Goal: Task Accomplishment & Management: Use online tool/utility

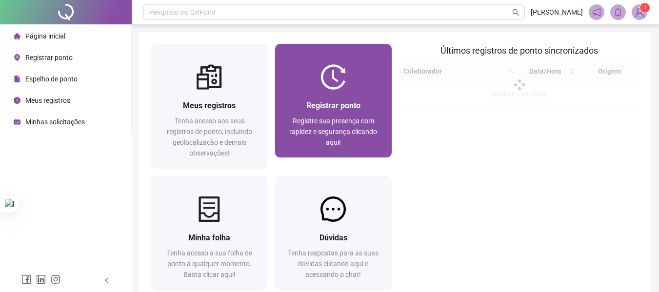
click at [338, 88] on img at bounding box center [333, 76] width 25 height 25
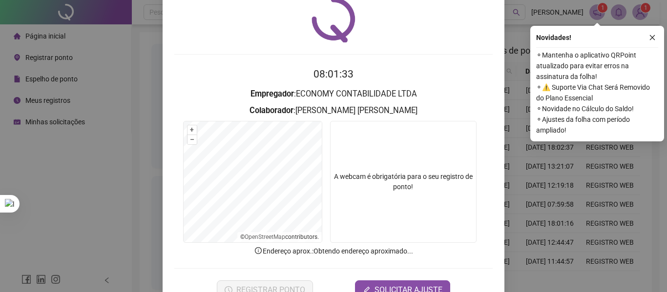
scroll to position [67, 0]
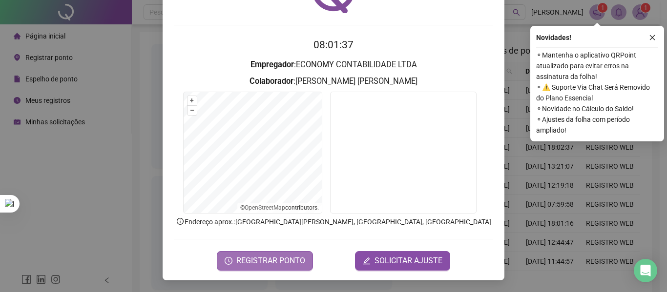
click at [271, 259] on span "REGISTRAR PONTO" at bounding box center [270, 261] width 69 height 12
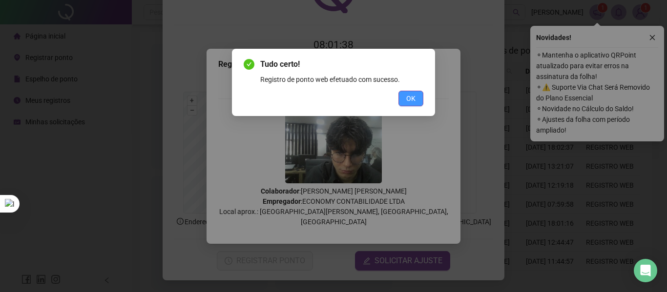
click at [408, 97] on span "OK" at bounding box center [410, 98] width 9 height 11
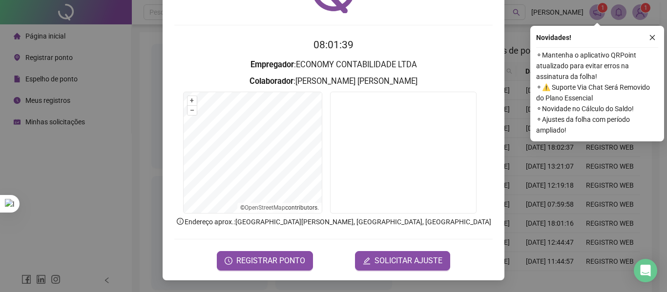
scroll to position [0, 0]
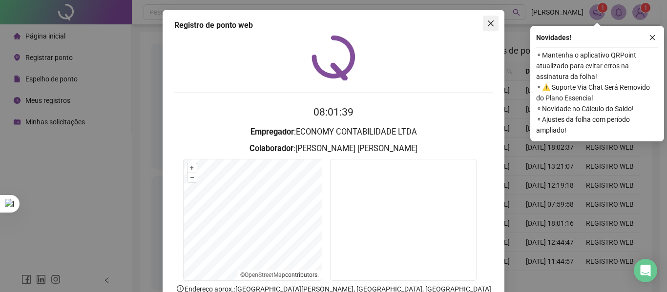
click at [489, 19] on button "Close" at bounding box center [491, 24] width 16 height 16
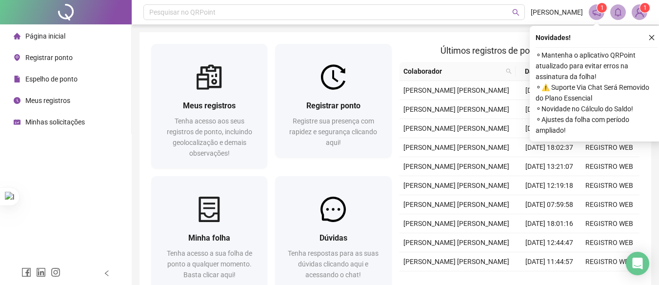
click at [49, 97] on span "Meus registros" at bounding box center [47, 101] width 45 height 8
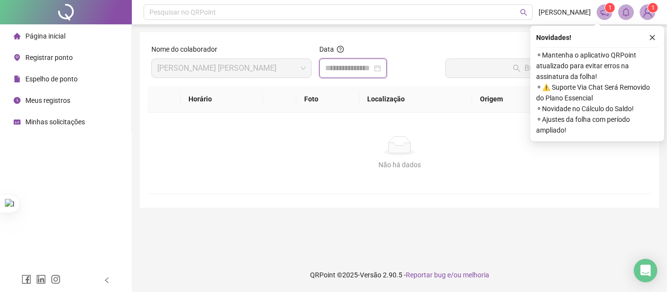
click at [346, 67] on input at bounding box center [348, 68] width 47 height 12
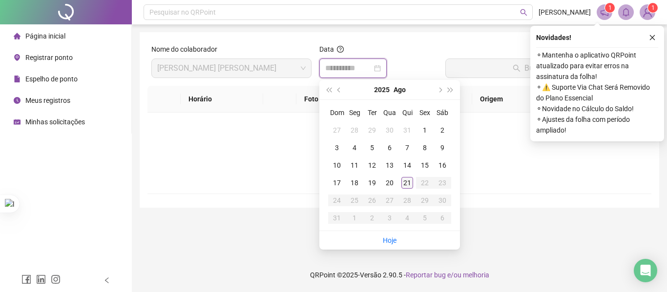
type input "**********"
click at [411, 183] on div "21" at bounding box center [407, 183] width 12 height 12
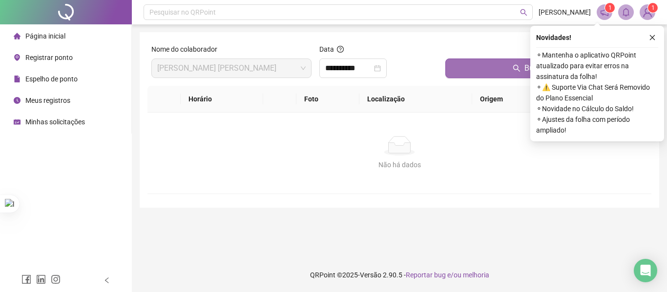
click at [482, 73] on button "Buscar registros" at bounding box center [546, 69] width 202 height 20
